Goal: Task Accomplishment & Management: Complete application form

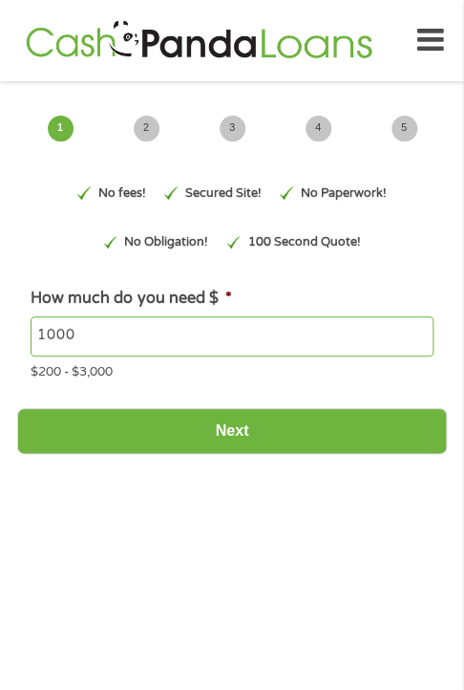
click at [431, 42] on icon at bounding box center [430, 40] width 27 height 47
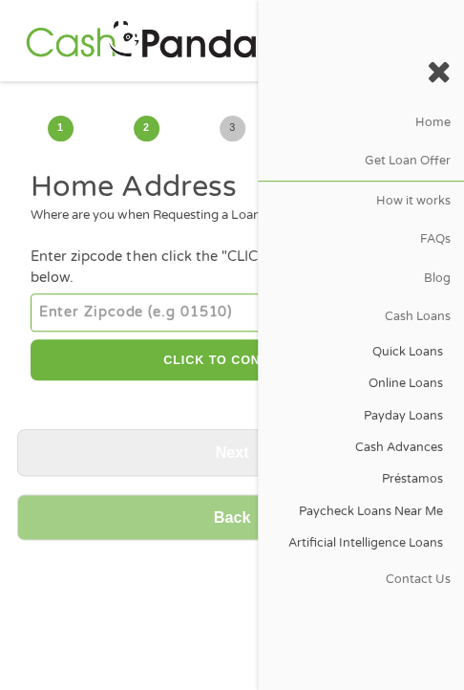
click at [170, 331] on input "number" at bounding box center [232, 312] width 402 height 38
click at [152, 174] on form "1 Start 2 Your Home 3 About You 4 Employment 5 Banking 6 This field is hidden w…" at bounding box center [232, 326] width 430 height 463
click at [428, 63] on icon at bounding box center [439, 71] width 24 height 31
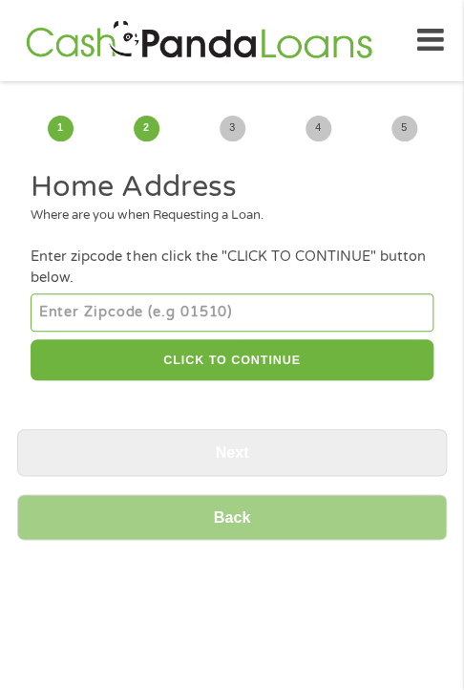
click at [300, 306] on input "number" at bounding box center [232, 312] width 402 height 38
click at [199, 322] on input "number" at bounding box center [232, 312] width 402 height 38
paste input "-1"
click at [422, 326] on input "-1" at bounding box center [232, 312] width 402 height 38
click at [422, 326] on input "-2" at bounding box center [232, 312] width 402 height 38
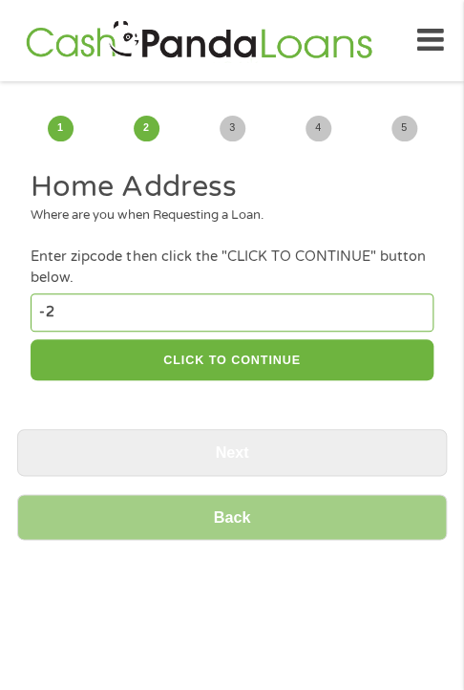
click at [424, 310] on input "-2" at bounding box center [232, 312] width 402 height 38
click at [417, 322] on input "-3" at bounding box center [232, 312] width 402 height 38
click at [418, 313] on input "-2" at bounding box center [232, 312] width 402 height 38
type input "-1"
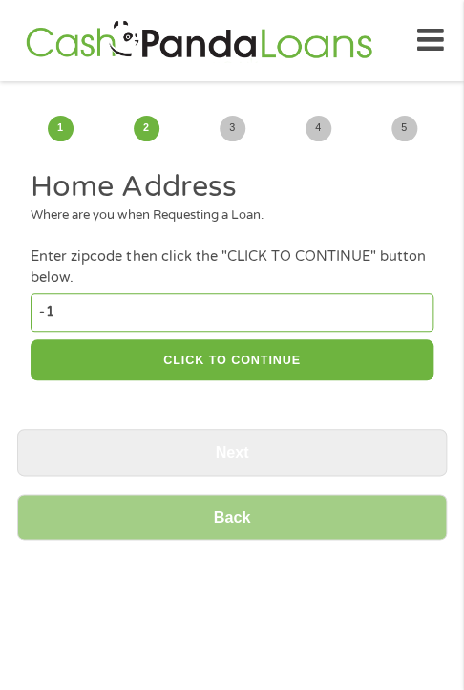
click at [418, 313] on input "-1" at bounding box center [232, 312] width 402 height 38
click at [436, 28] on icon at bounding box center [430, 40] width 27 height 47
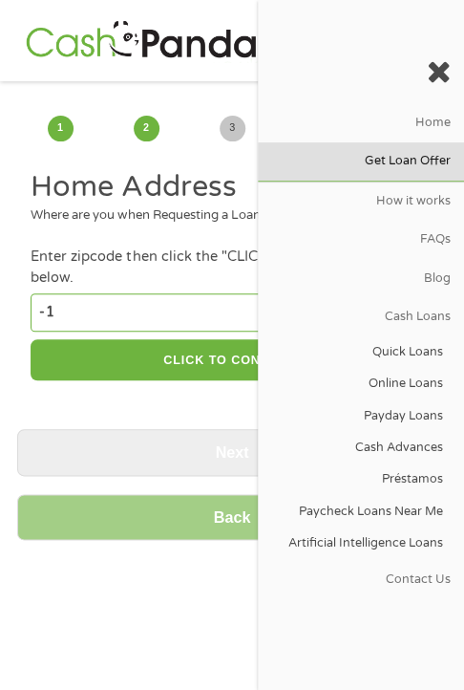
click at [392, 153] on link "Get Loan Offer" at bounding box center [361, 161] width 206 height 38
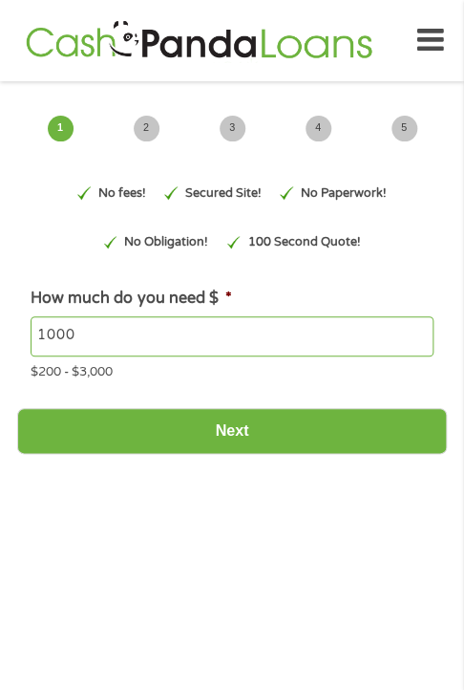
type input "EAIaIQobChMI7dKn18efjwMVACfUAR0YtSLSEAAYAiAAEgLFc_D_BwE"
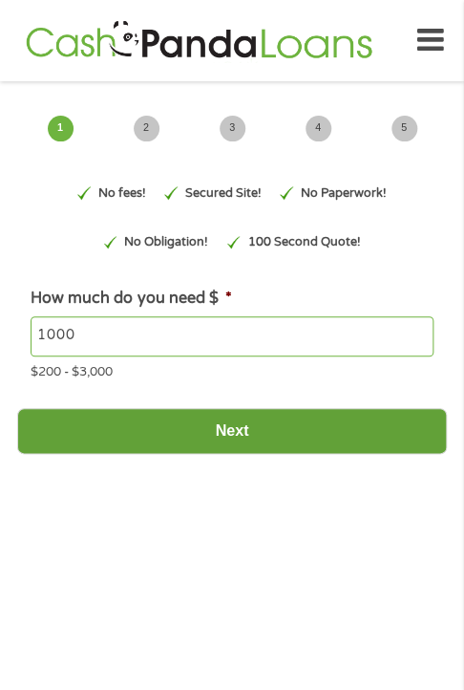
click at [270, 450] on input "Next" at bounding box center [232, 431] width 430 height 47
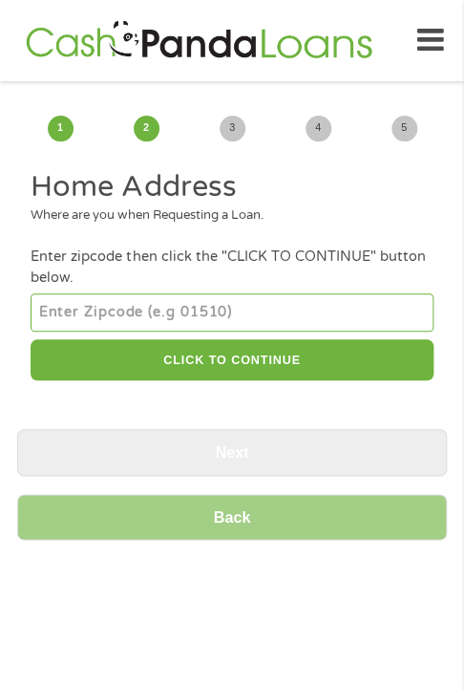
click at [243, 323] on input "number" at bounding box center [232, 312] width 402 height 38
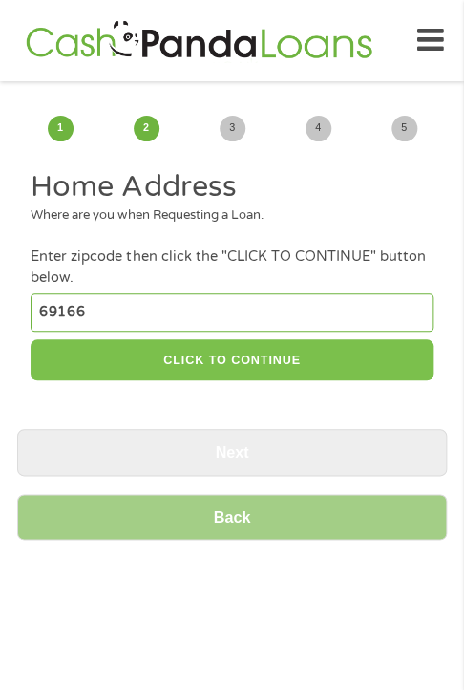
type input "69166"
click at [355, 378] on button "CLICK TO CONTINUE" at bounding box center [232, 359] width 402 height 41
type input "69166"
type input "[PERSON_NAME]"
select select "[US_STATE]"
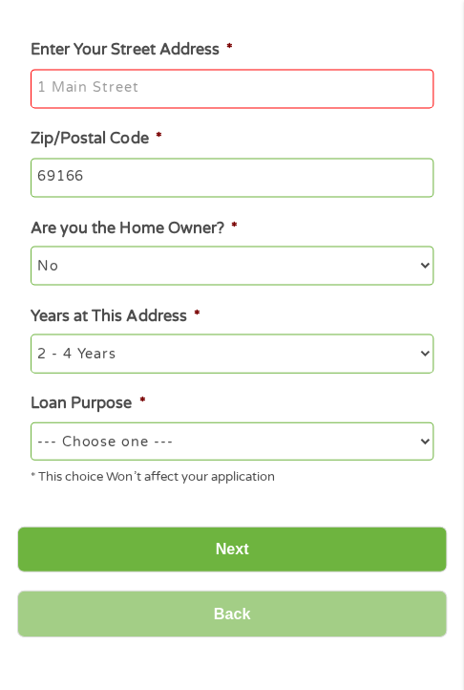
scroll to position [191, 0]
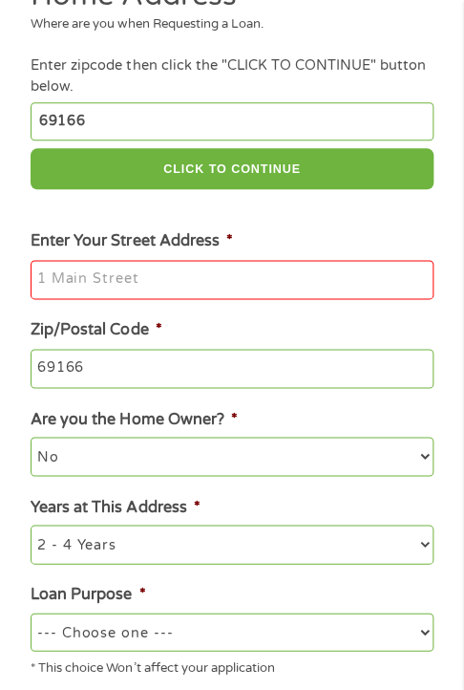
click at [270, 289] on input "Enter Your Street Address *" at bounding box center [232, 280] width 402 height 40
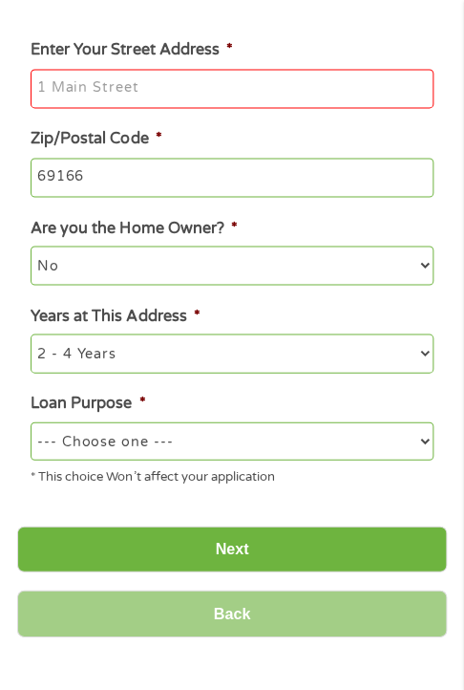
scroll to position [287, 0]
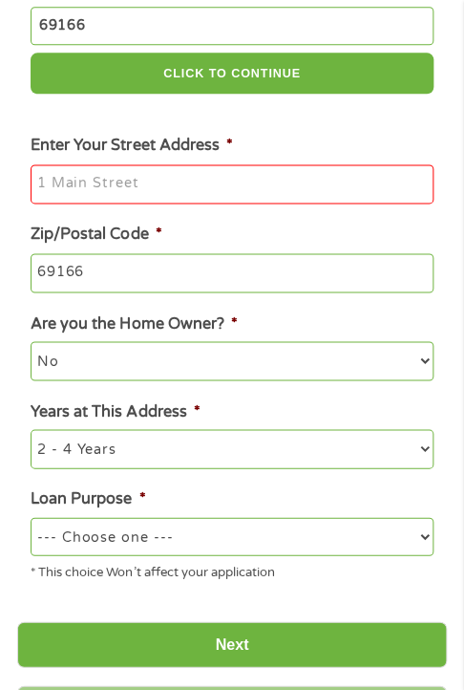
click at [223, 200] on input "Enter Your Street Address *" at bounding box center [232, 184] width 402 height 40
click at [197, 192] on input "Enter Your Street Address *" at bounding box center [232, 184] width 402 height 40
paste input "3"
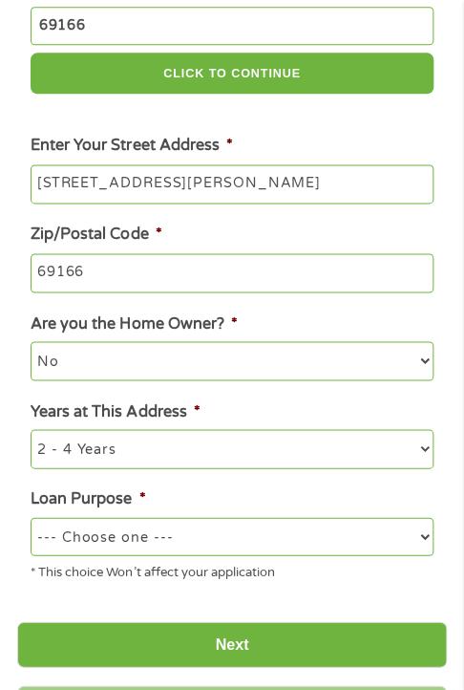
type input "[STREET_ADDRESS][PERSON_NAME]"
click at [267, 368] on select "No Yes" at bounding box center [232, 360] width 402 height 38
select select "yes"
click at [31, 353] on select "No Yes" at bounding box center [232, 360] width 402 height 38
click at [164, 542] on select "--- Choose one --- Pay Bills Debt Consolidation Home Improvement Major Purchase…" at bounding box center [232, 536] width 402 height 38
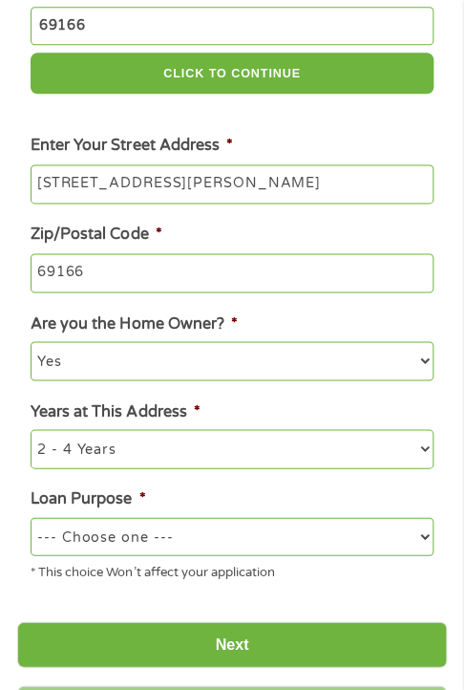
select select "debtconsolidation"
click at [31, 528] on select "--- Choose one --- Pay Bills Debt Consolidation Home Improvement Major Purchase…" at bounding box center [232, 536] width 402 height 38
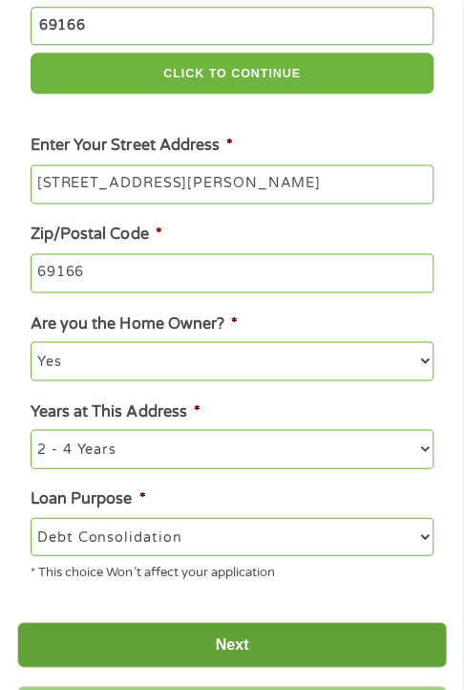
click at [219, 658] on input "Next" at bounding box center [232, 644] width 430 height 47
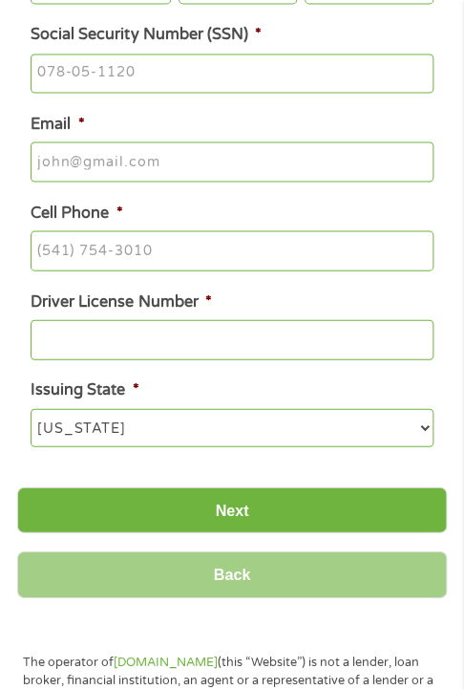
scroll to position [573, 0]
